Goal: Transaction & Acquisition: Purchase product/service

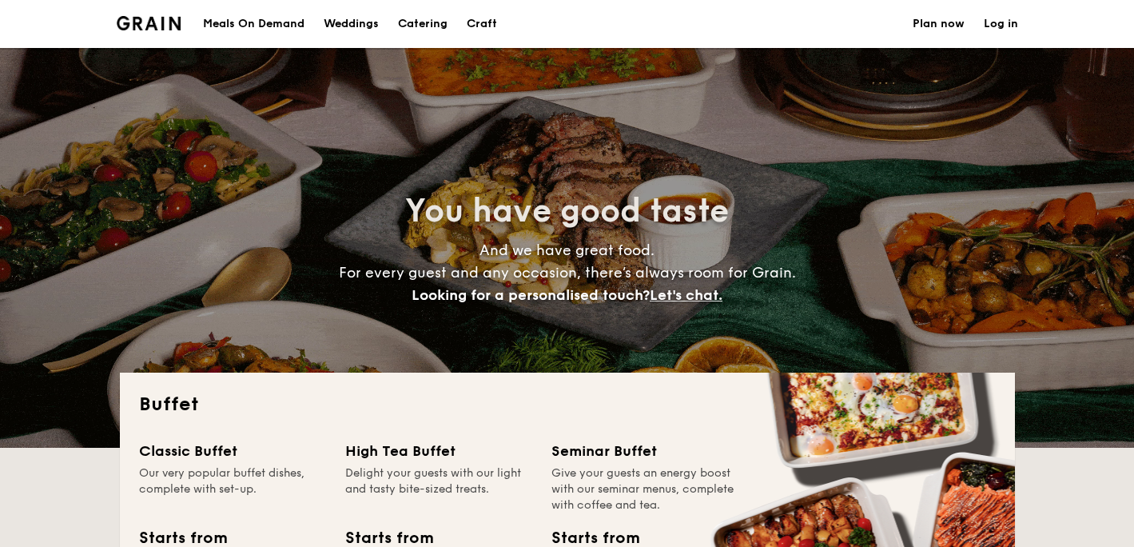
select select
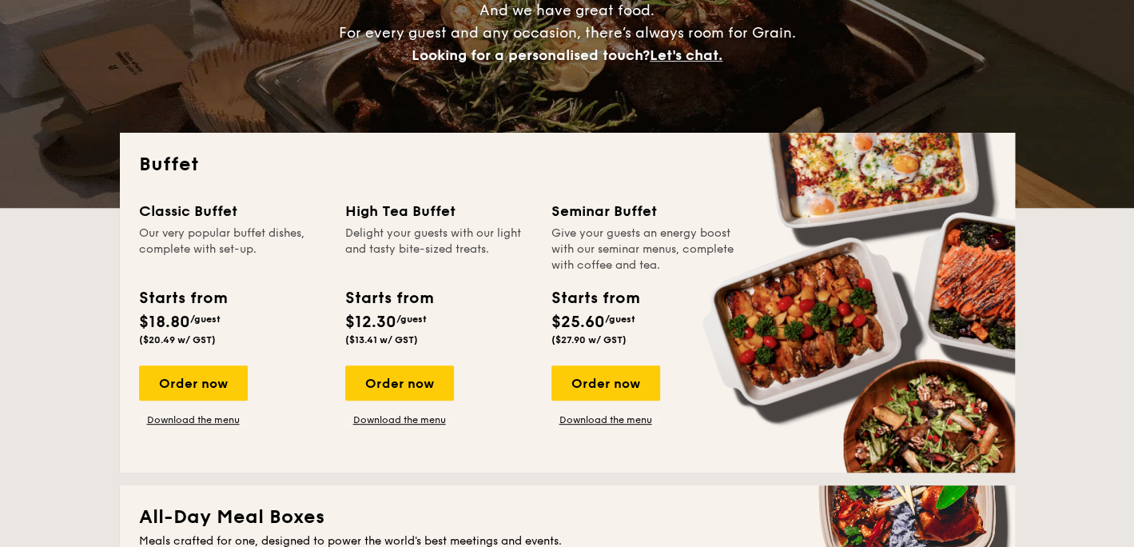
scroll to position [320, 0]
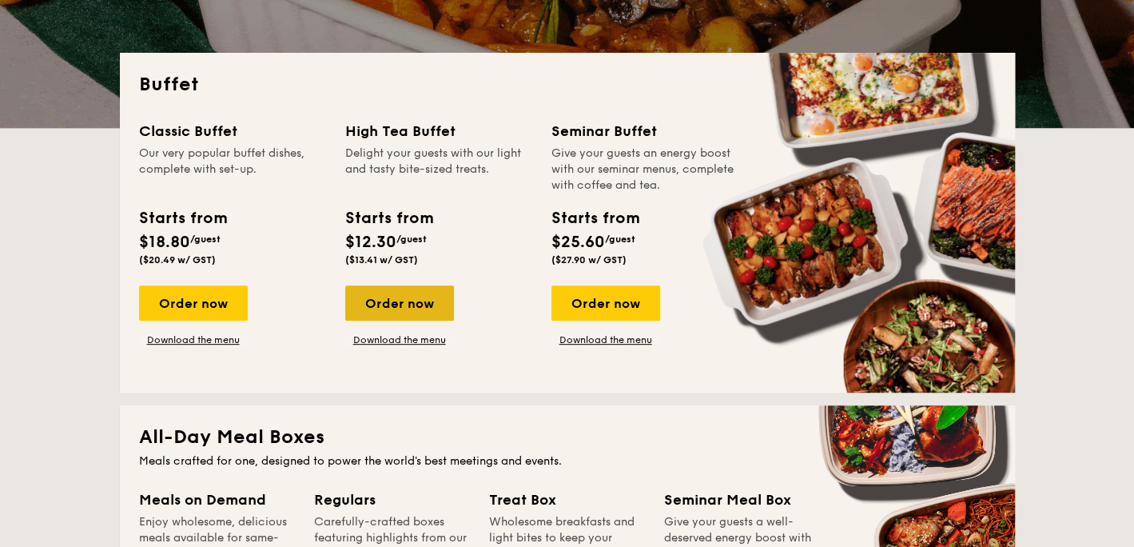
click at [400, 312] on div "Order now" at bounding box center [399, 302] width 109 height 35
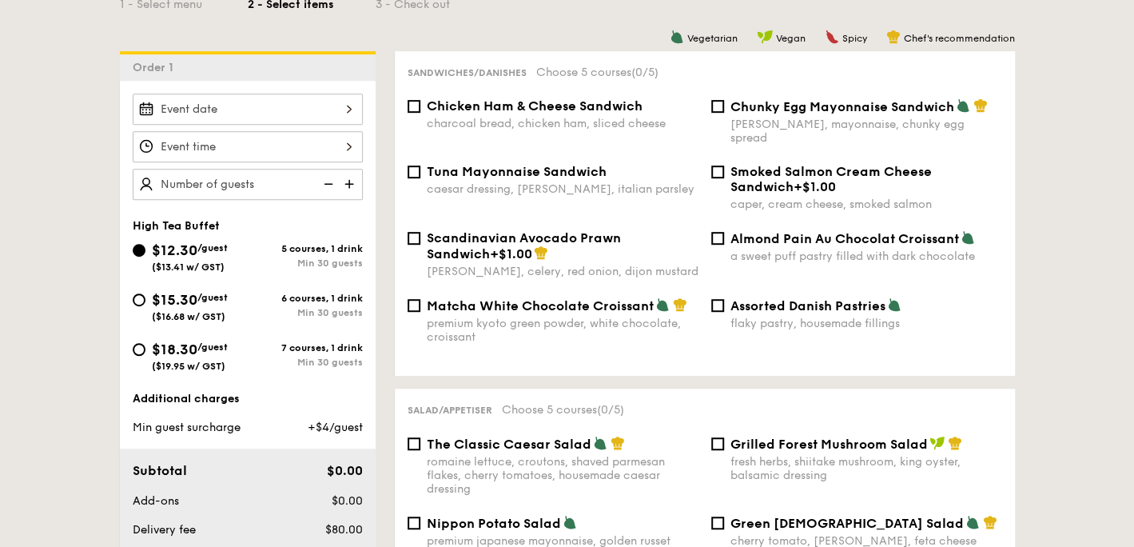
scroll to position [160, 0]
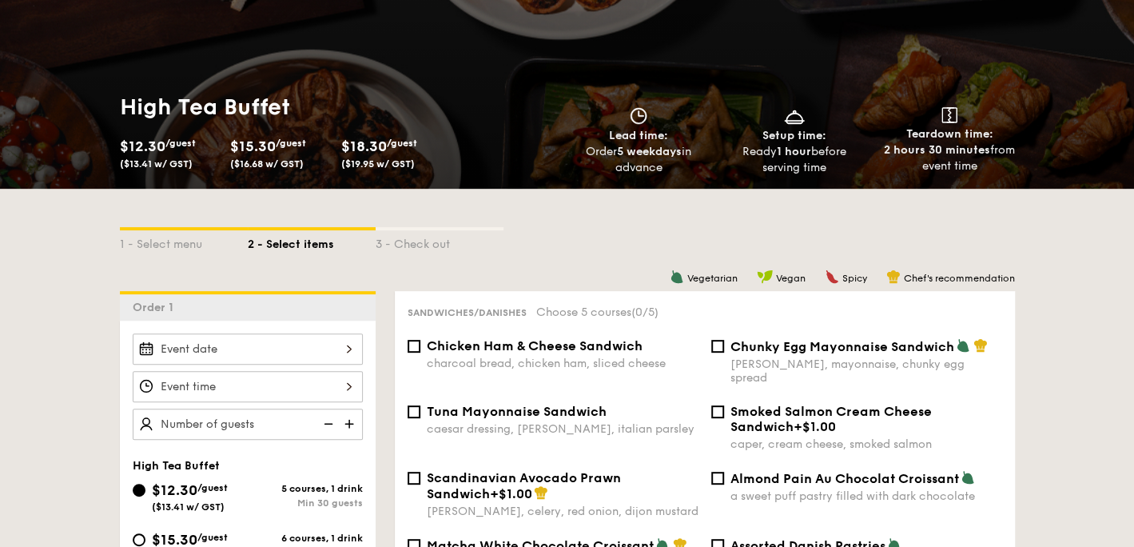
select select
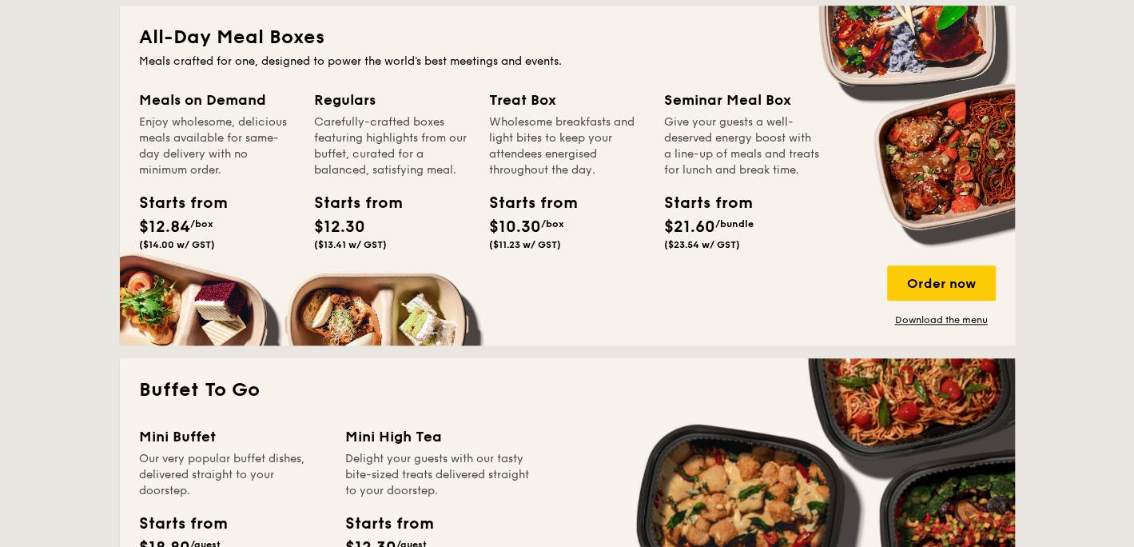
scroll to position [639, 0]
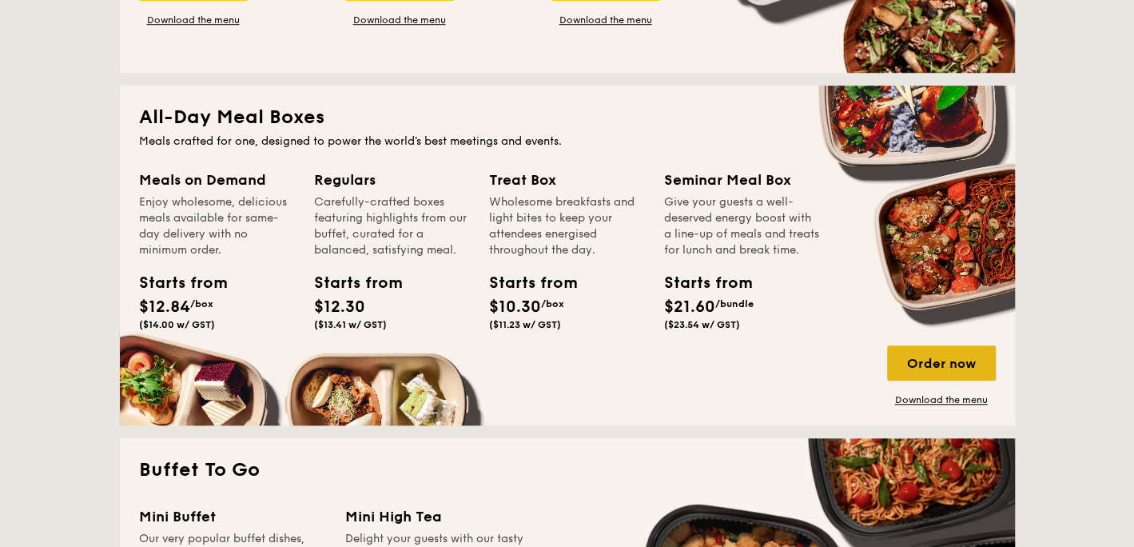
click at [945, 364] on div "Order now" at bounding box center [941, 362] width 109 height 35
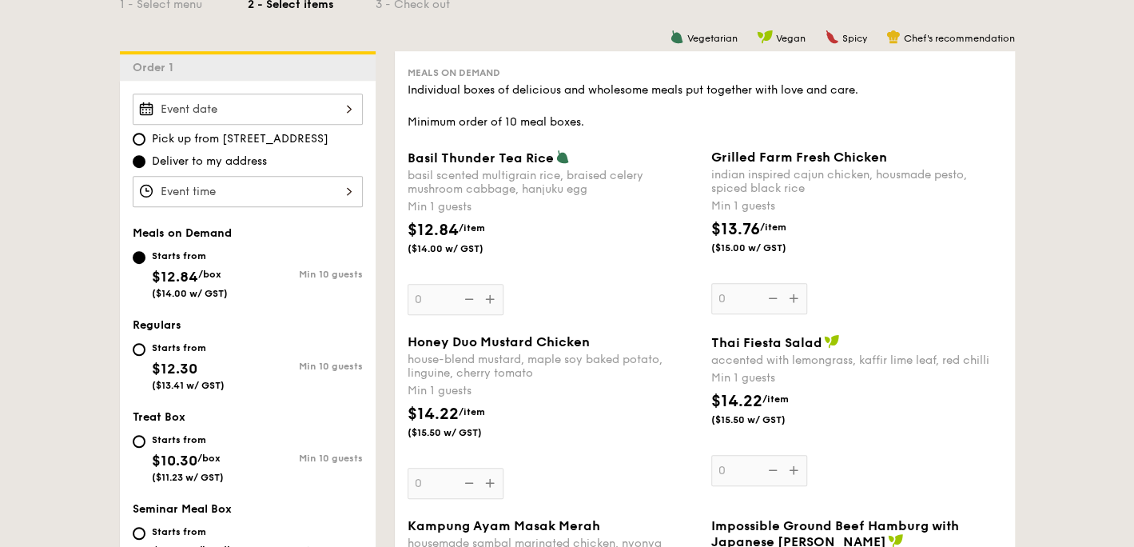
scroll to position [320, 0]
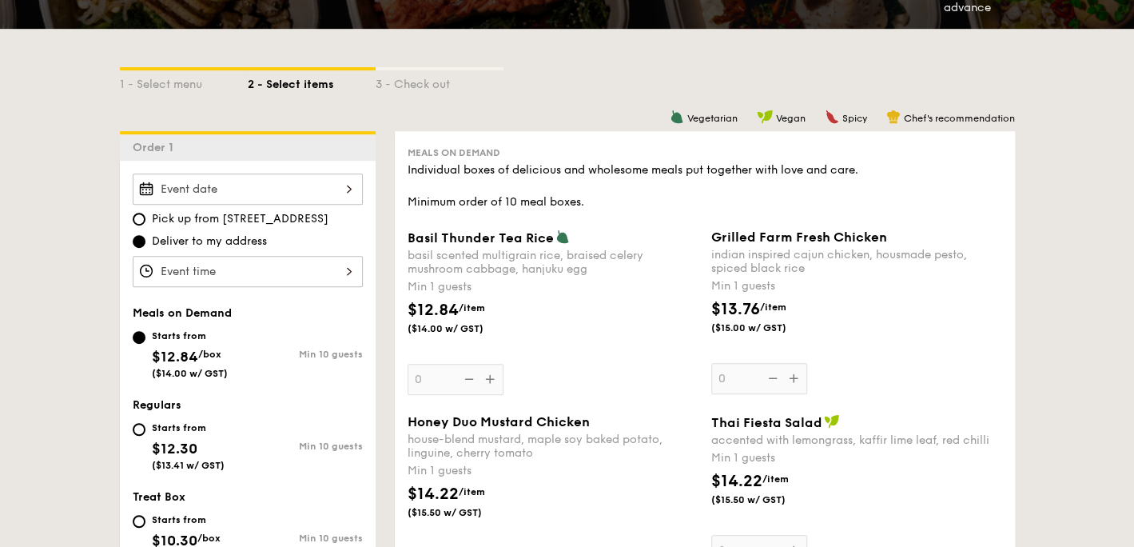
click at [615, 353] on div "$12.84 /item ($14.00 w/ GST)" at bounding box center [553, 326] width 304 height 56
click at [503, 364] on input "0" at bounding box center [456, 379] width 96 height 31
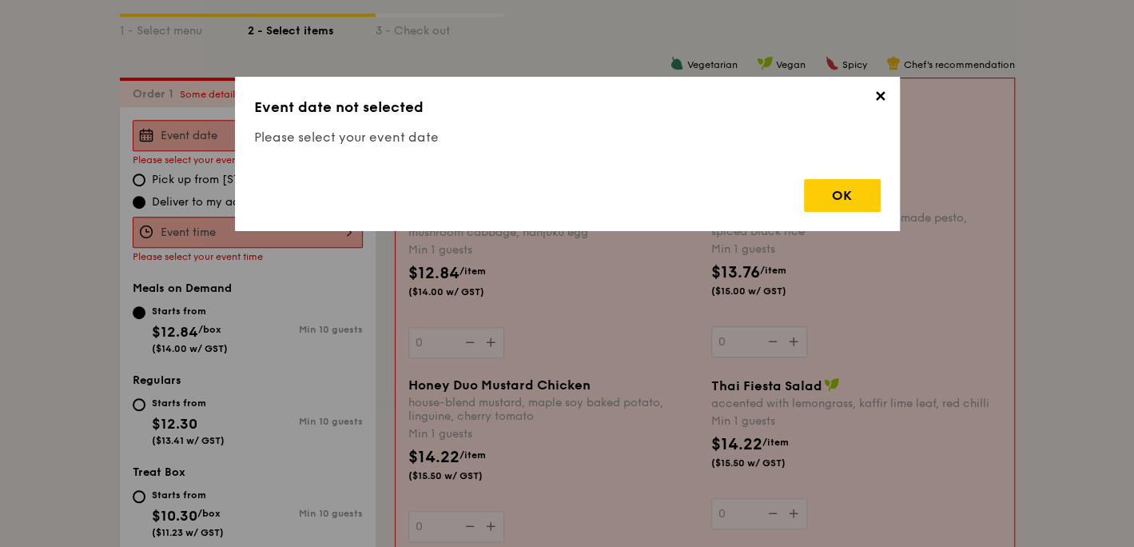
scroll to position [427, 0]
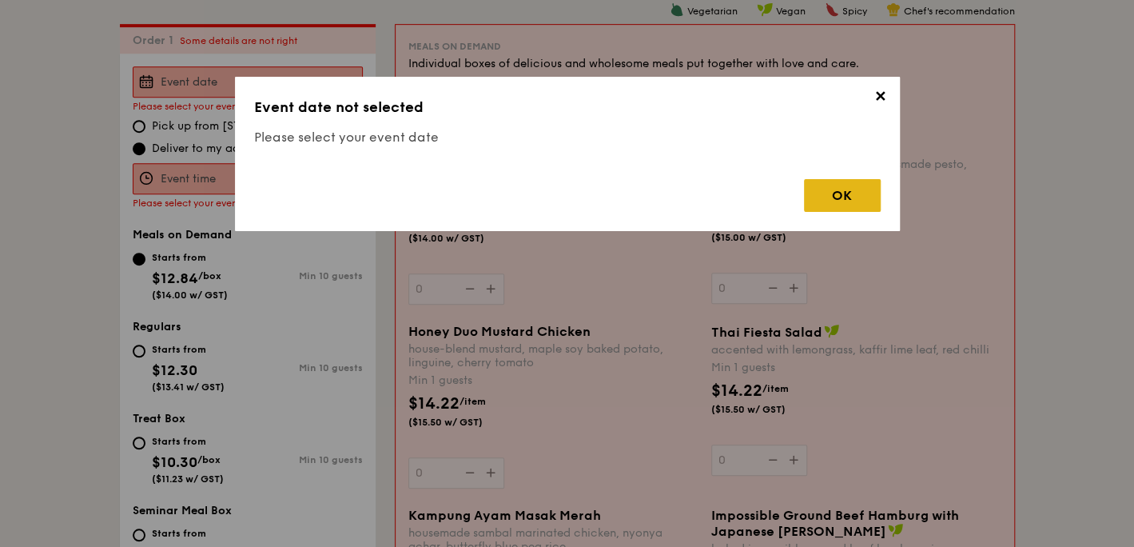
click at [834, 196] on div "OK" at bounding box center [842, 195] width 77 height 33
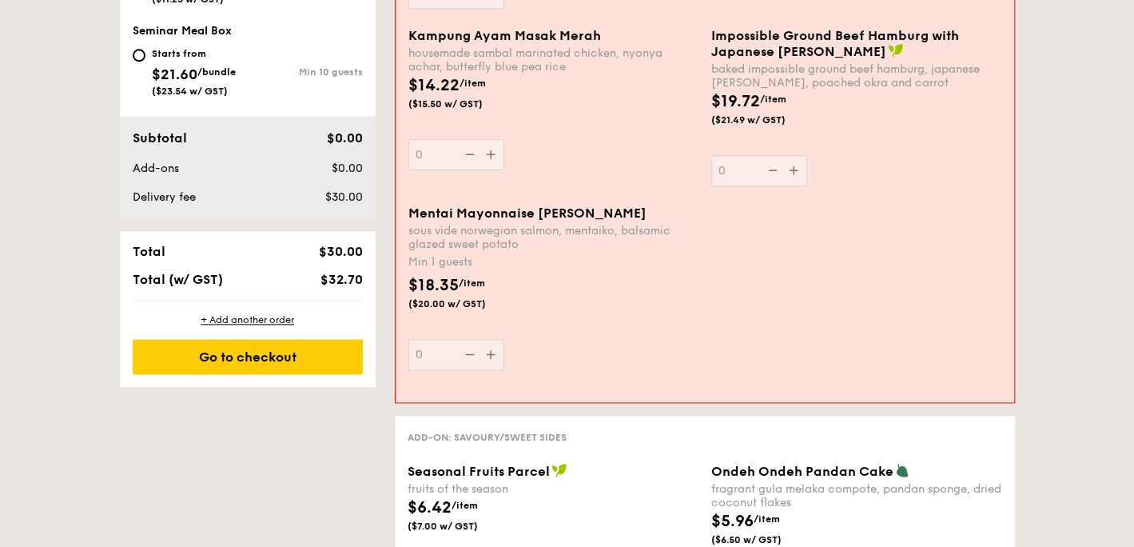
scroll to position [826, 0]
